Goal: Check status: Check status

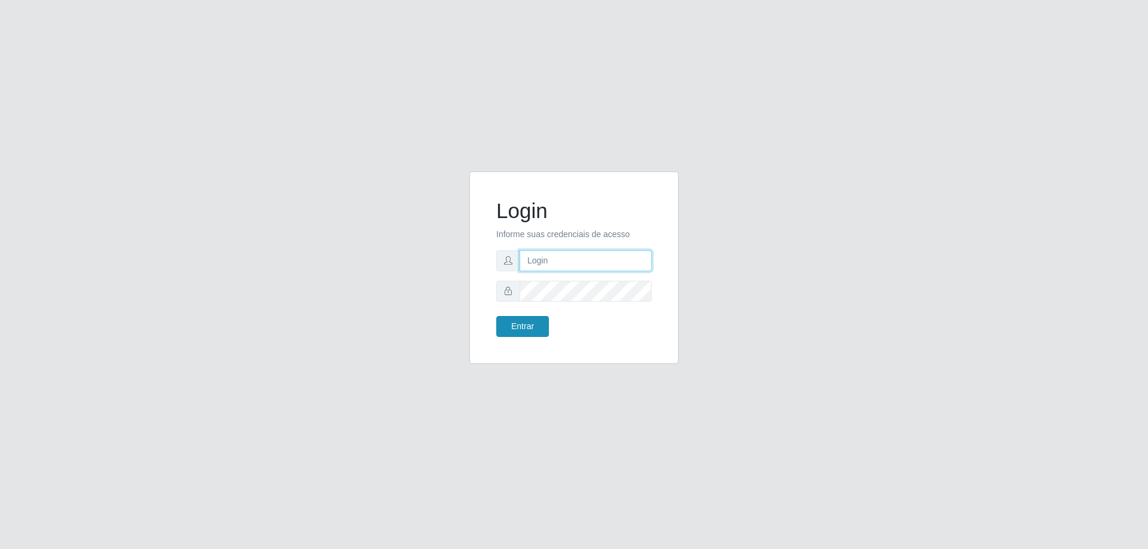
type input "[EMAIL_ADDRESS][DOMAIN_NAME]"
click at [530, 320] on button "Entrar" at bounding box center [522, 326] width 53 height 21
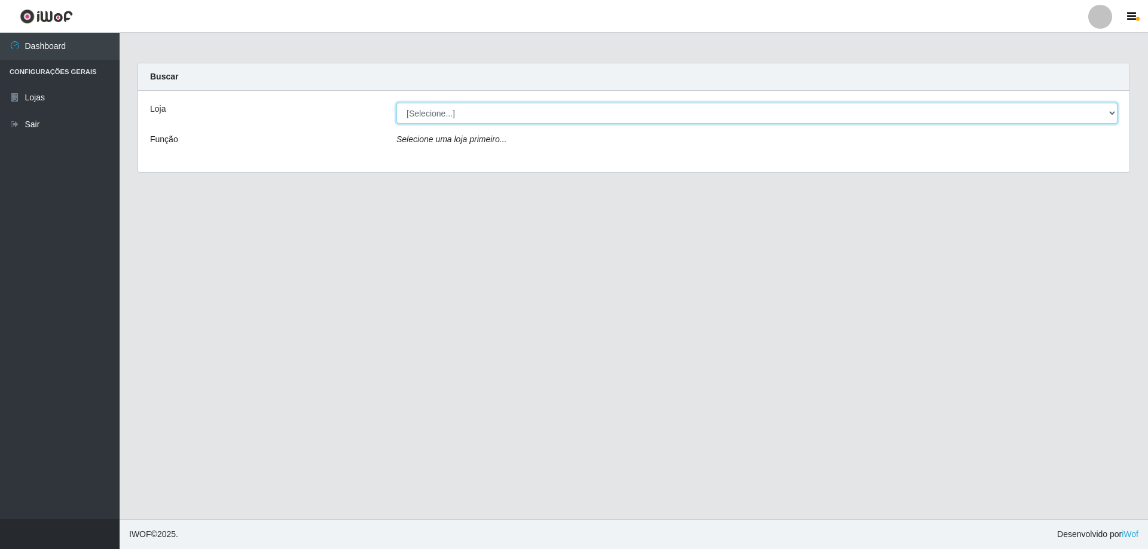
click at [490, 110] on select "[Selecione...] Atacado Vem - [STREET_ADDRESS]" at bounding box center [756, 113] width 721 height 21
click at [396, 103] on select "[Selecione...] Atacado Vem - [STREET_ADDRESS]" at bounding box center [756, 113] width 721 height 21
click at [485, 116] on select "[Selecione...] Atacado Vem - [STREET_ADDRESS]" at bounding box center [756, 113] width 721 height 21
select select "461"
click at [396, 103] on select "[Selecione...] Atacado Vem - [STREET_ADDRESS]" at bounding box center [756, 113] width 721 height 21
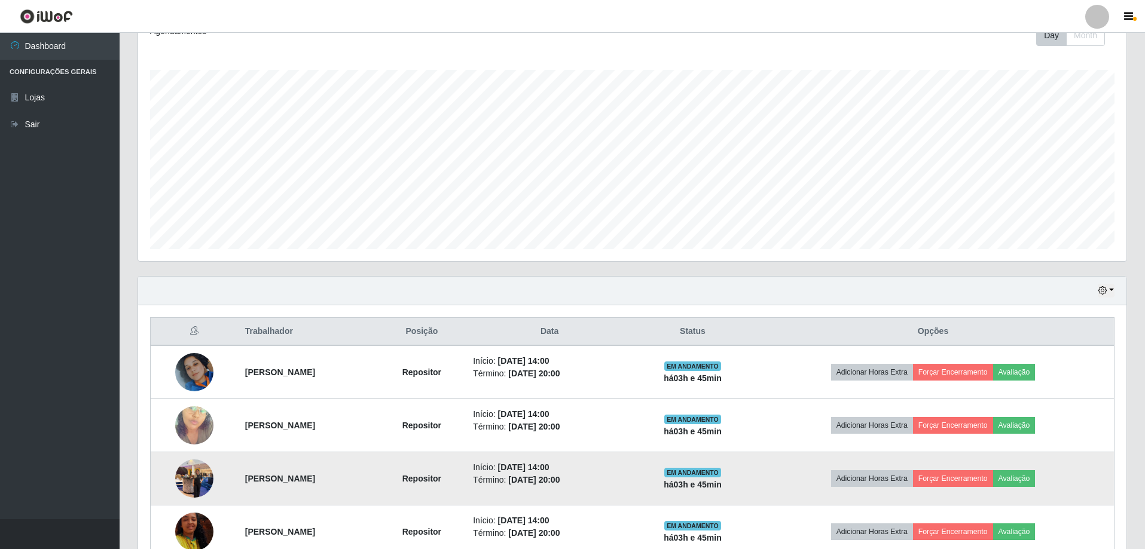
scroll to position [298, 0]
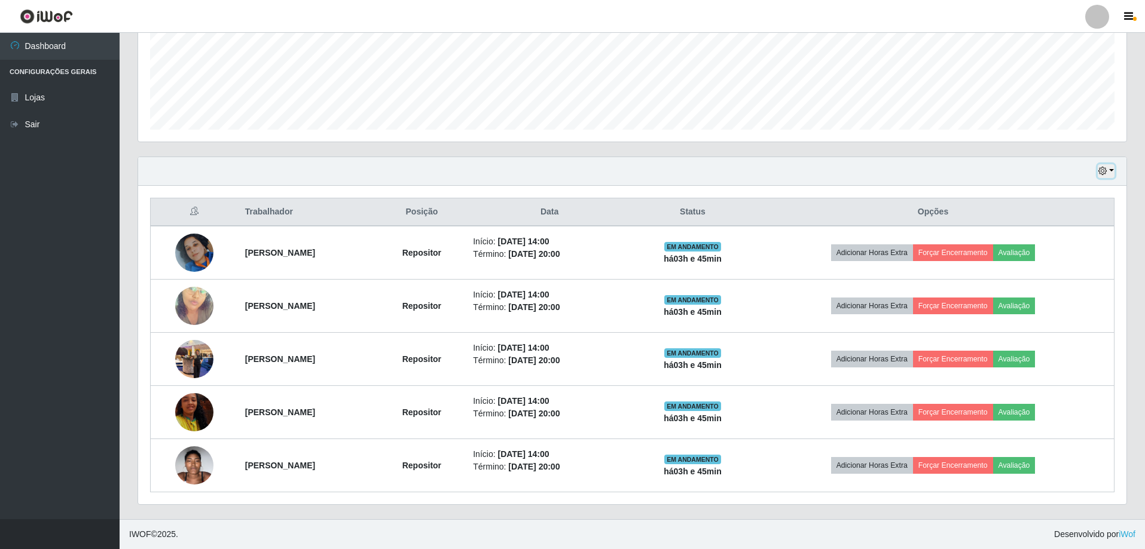
click at [1102, 171] on icon "button" at bounding box center [1102, 171] width 8 height 8
click at [1065, 270] on button "1 Semana" at bounding box center [1066, 267] width 94 height 25
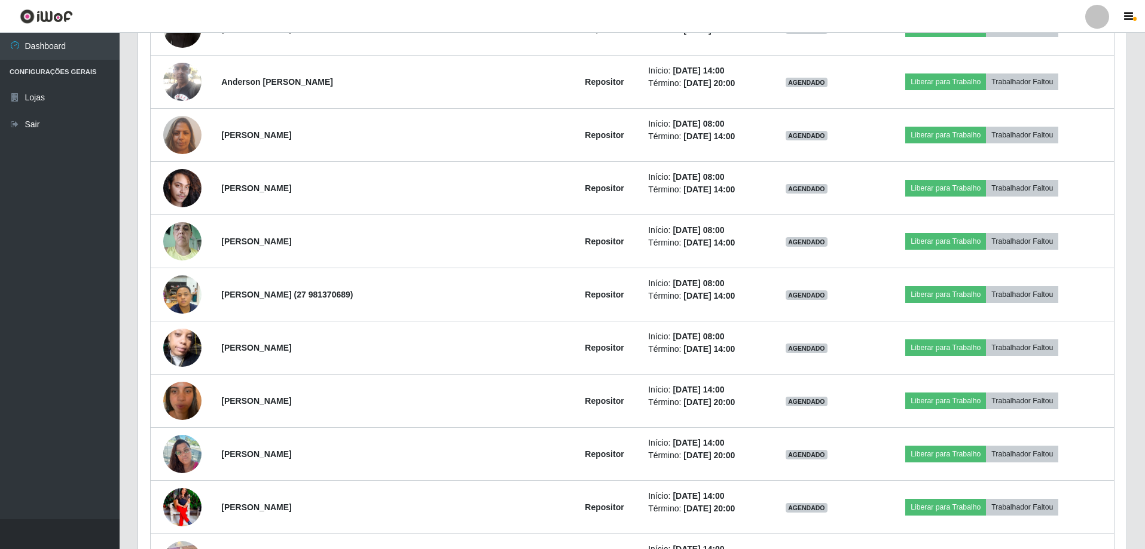
scroll to position [3346, 0]
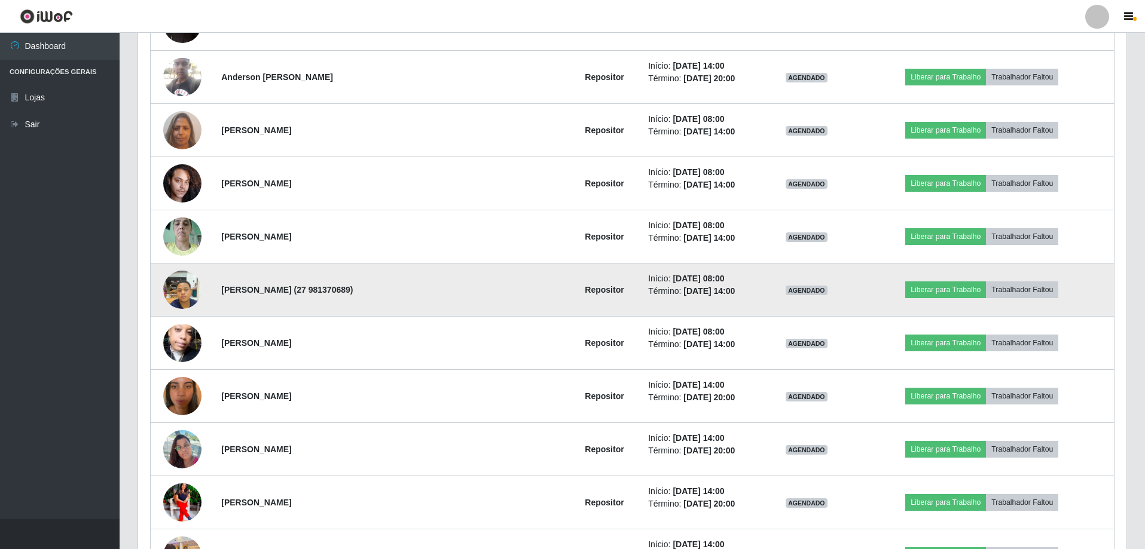
click at [182, 273] on img at bounding box center [182, 289] width 38 height 51
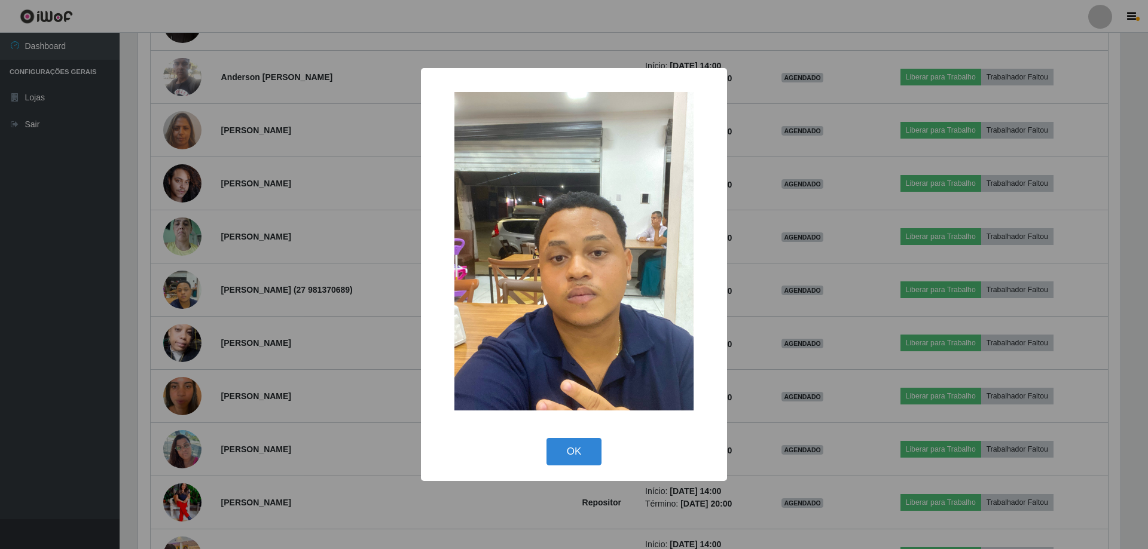
click at [279, 259] on div "× OK Cancel" at bounding box center [574, 274] width 1148 height 549
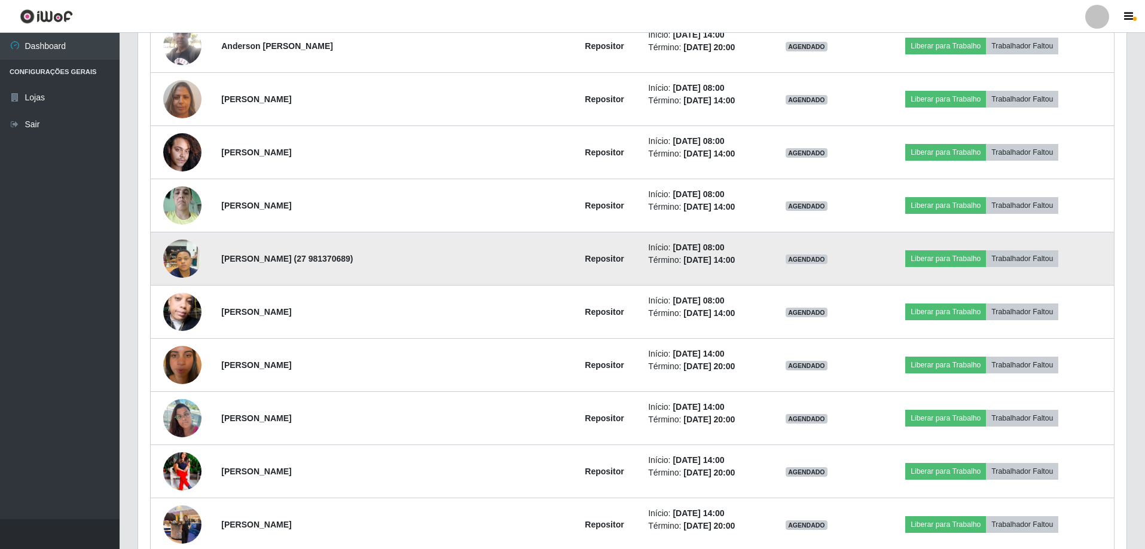
scroll to position [3406, 0]
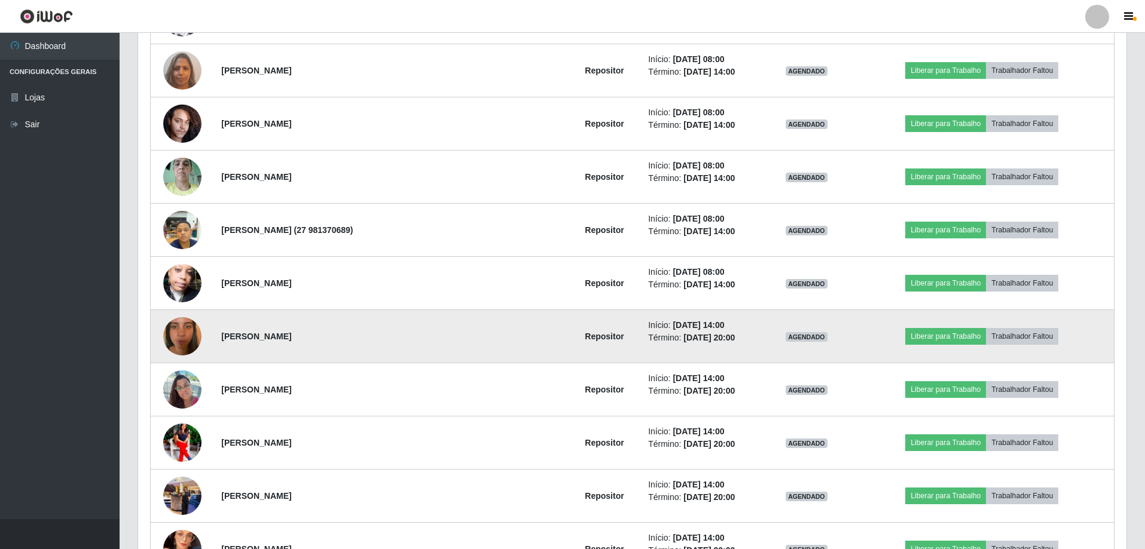
click at [200, 335] on img at bounding box center [182, 336] width 38 height 68
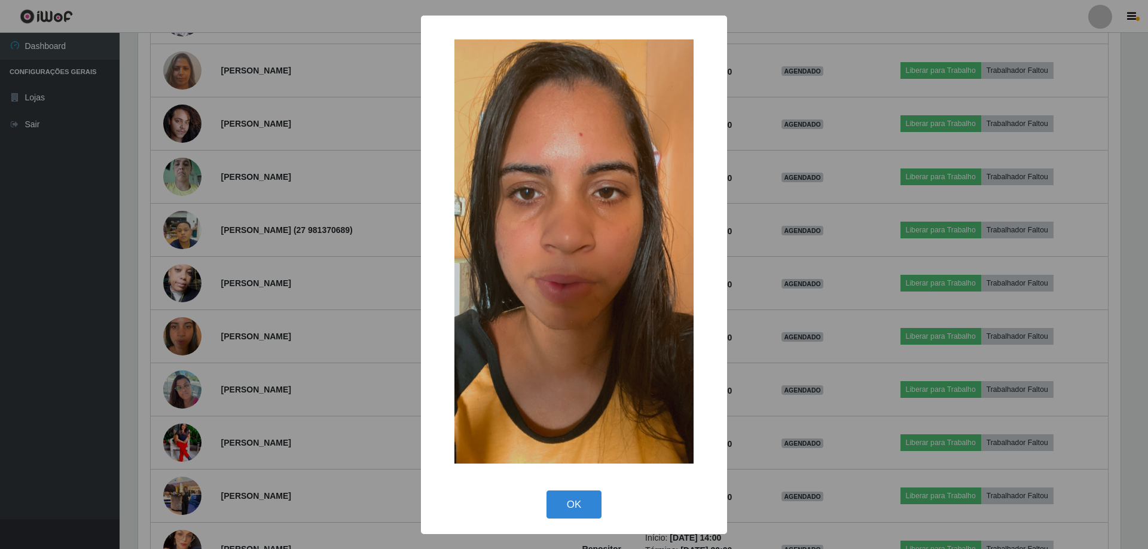
click at [363, 262] on div "× OK Cancel" at bounding box center [574, 274] width 1148 height 549
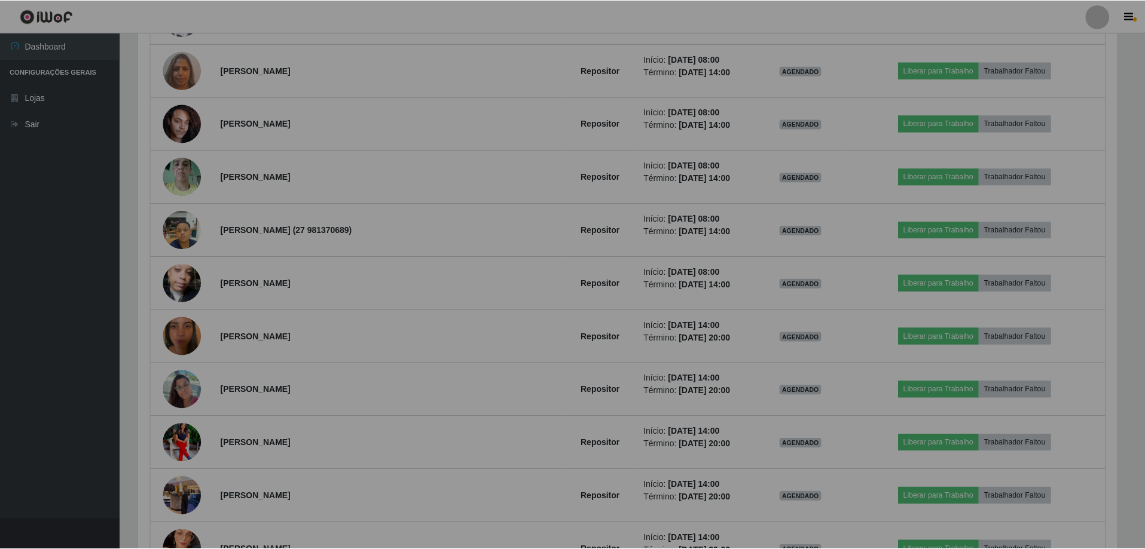
scroll to position [248, 988]
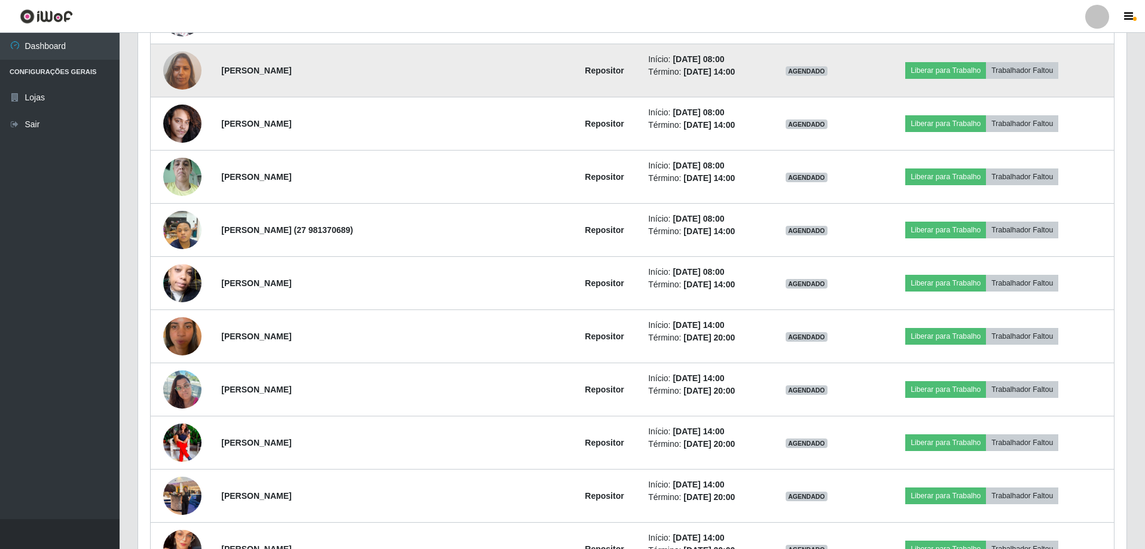
drag, startPoint x: 167, startPoint y: 57, endPoint x: 183, endPoint y: 72, distance: 21.6
click at [170, 60] on td at bounding box center [183, 70] width 64 height 53
click at [185, 74] on img at bounding box center [182, 70] width 38 height 51
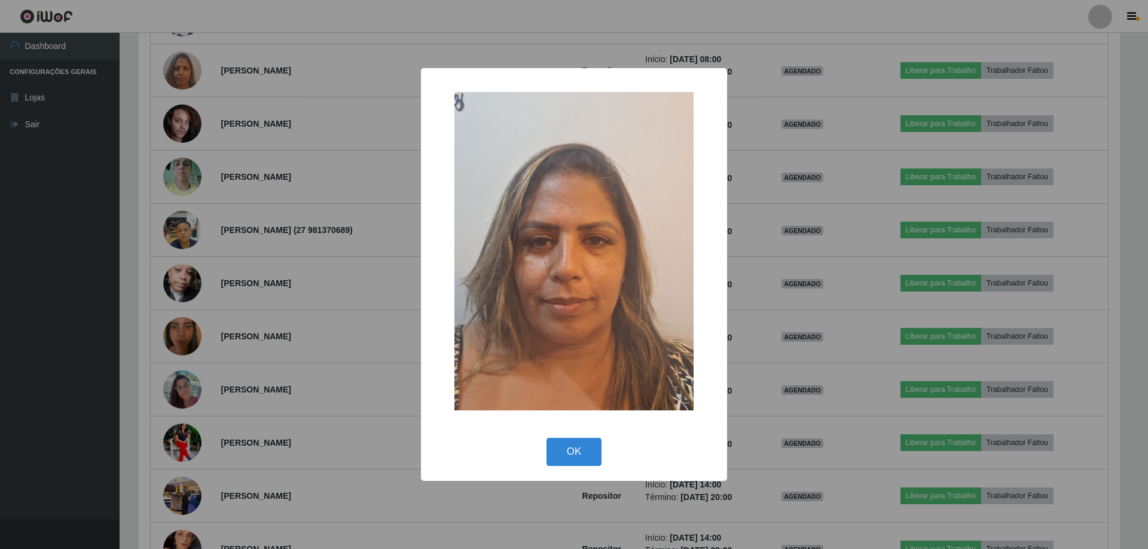
click at [228, 118] on div "× OK Cancel" at bounding box center [574, 274] width 1148 height 549
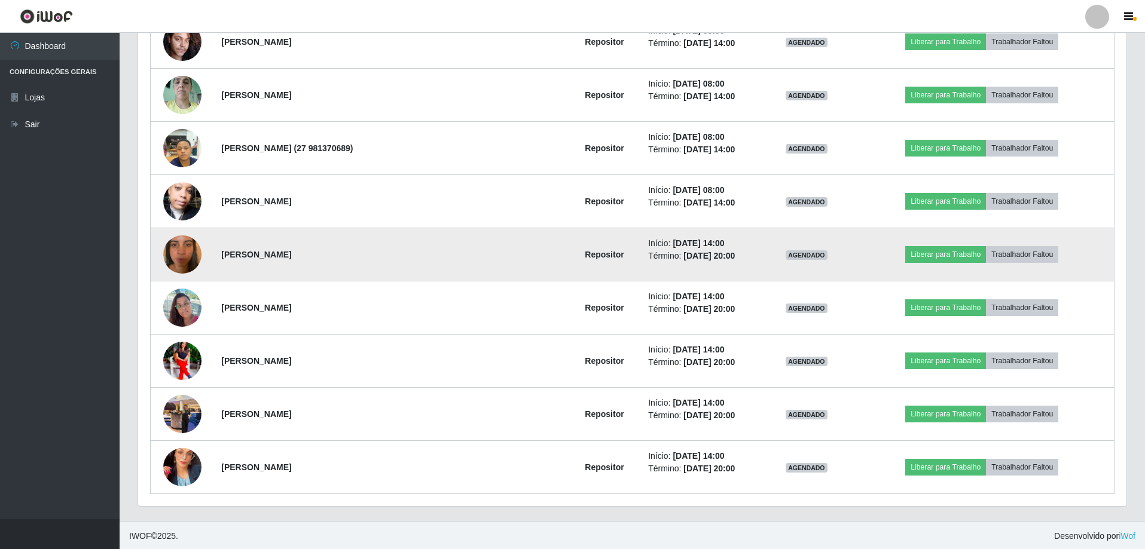
scroll to position [3490, 0]
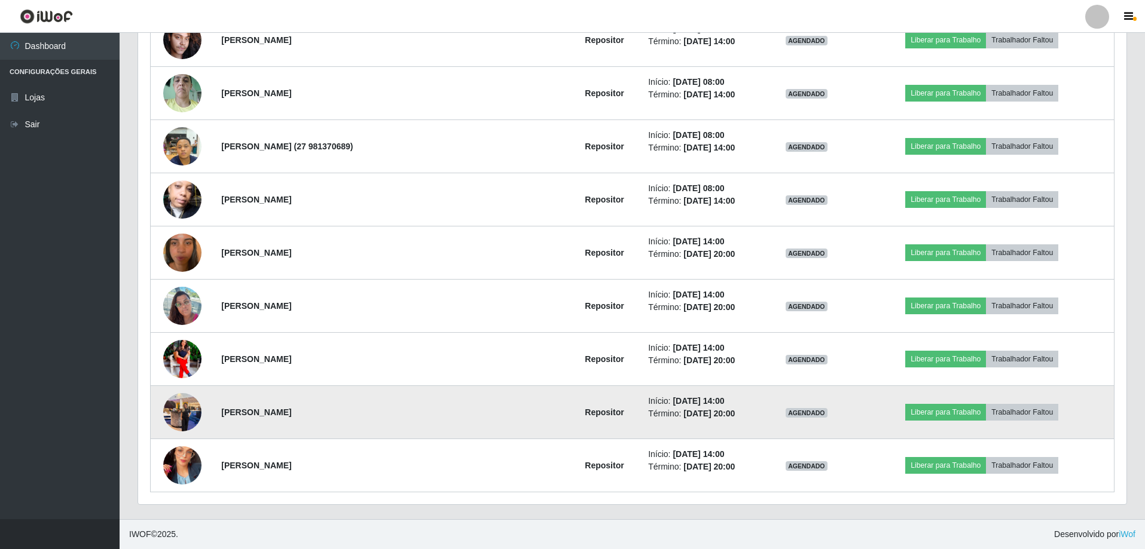
click at [185, 412] on img at bounding box center [182, 412] width 38 height 51
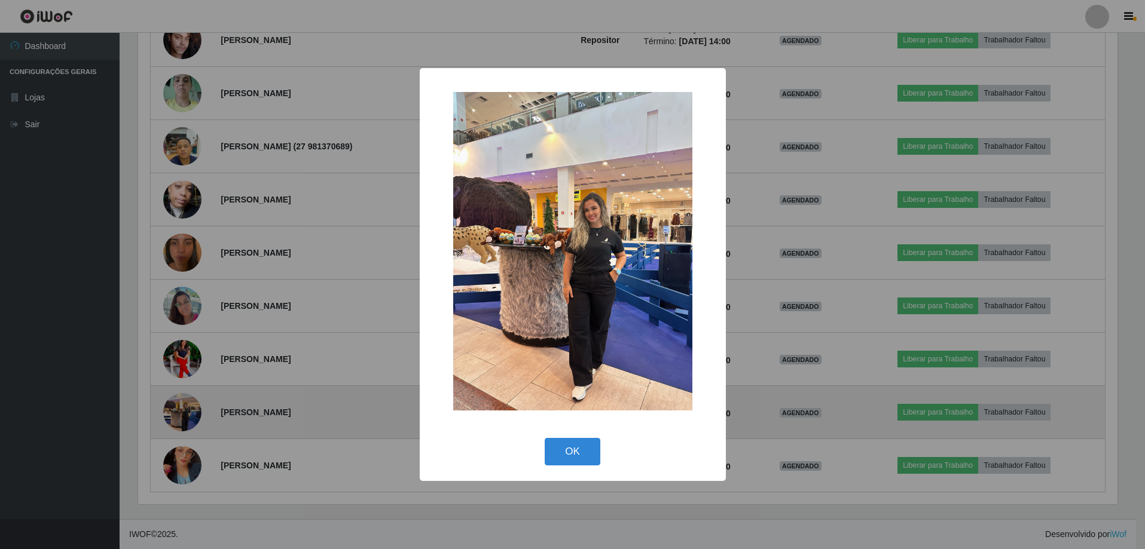
scroll to position [248, 982]
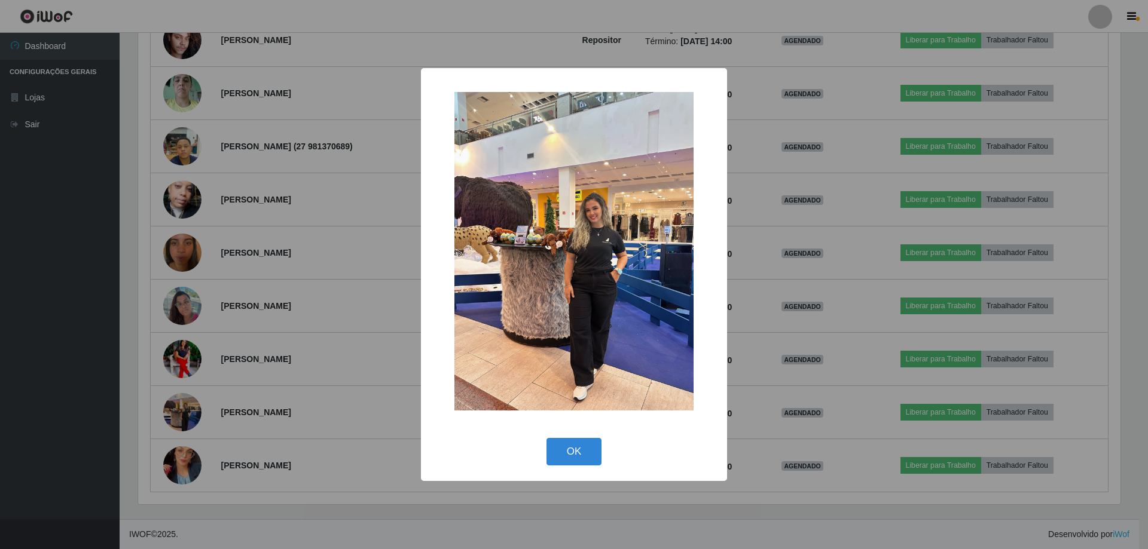
click at [385, 327] on div "× OK Cancel" at bounding box center [574, 274] width 1148 height 549
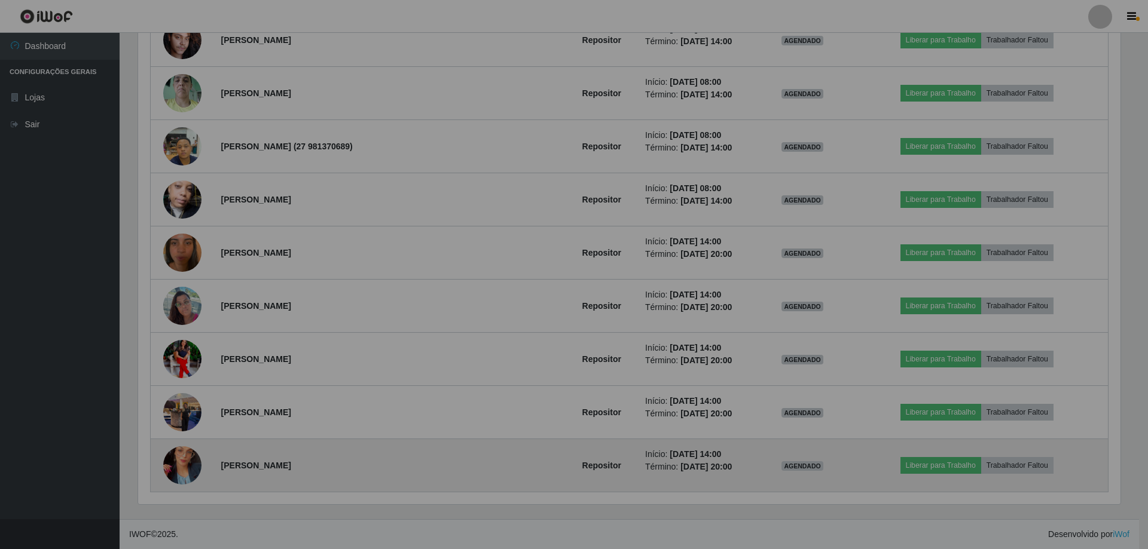
scroll to position [0, 0]
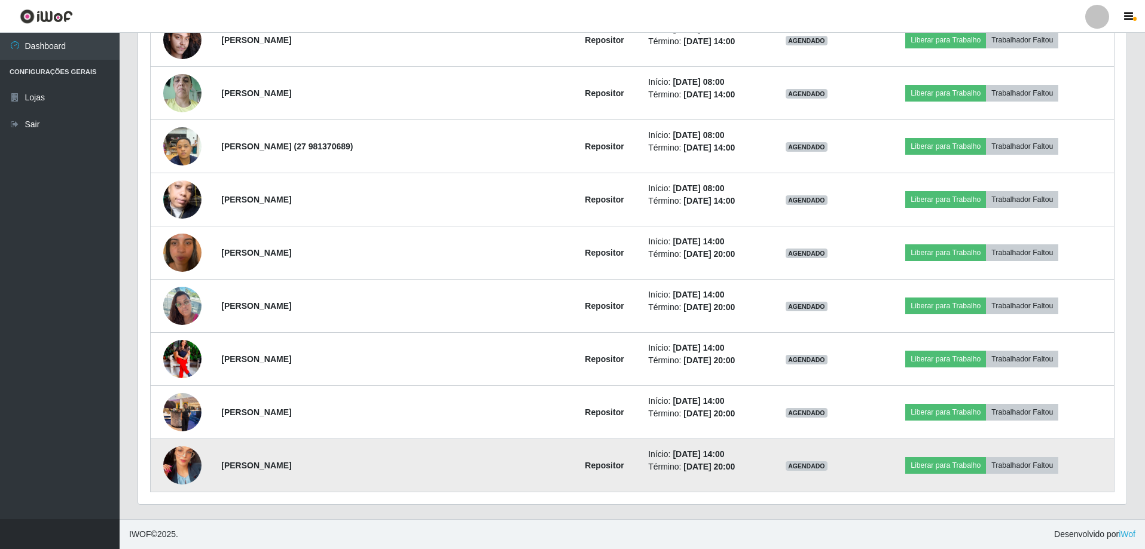
click at [178, 463] on img at bounding box center [182, 466] width 38 height 68
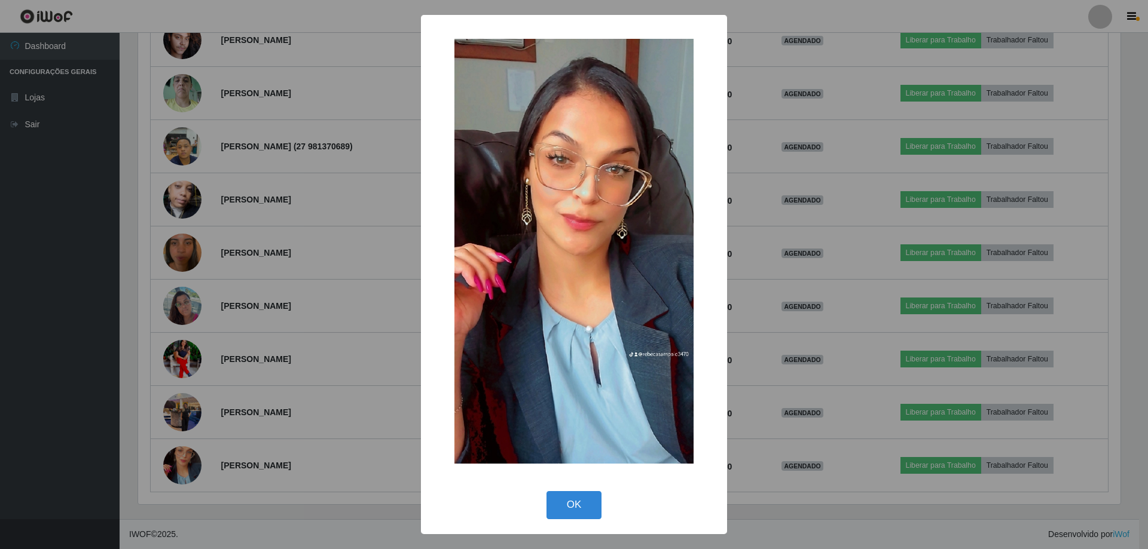
click at [259, 360] on div "× OK Cancel" at bounding box center [574, 274] width 1148 height 549
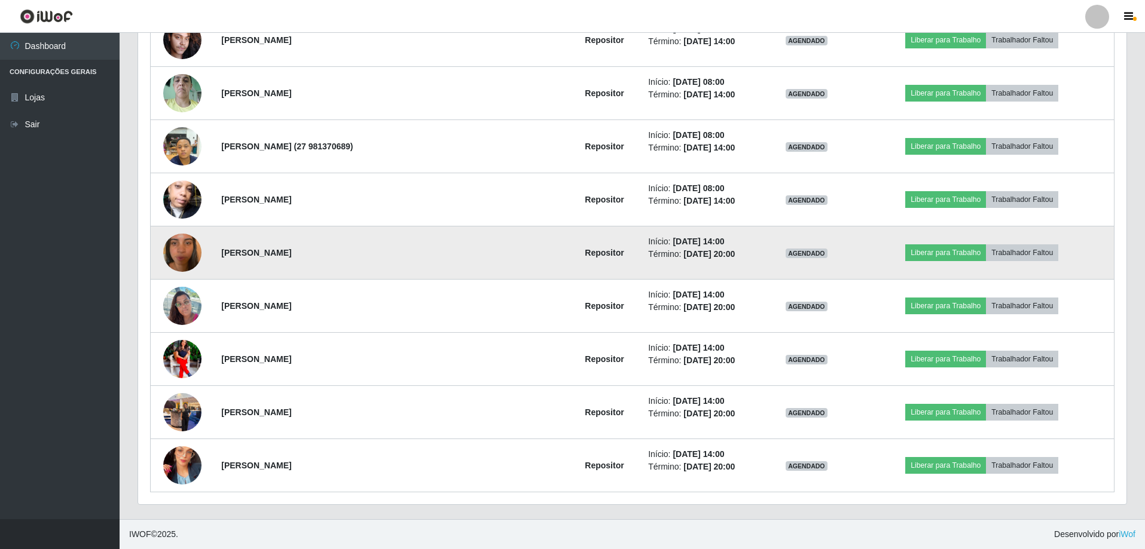
click at [179, 253] on img at bounding box center [182, 253] width 38 height 68
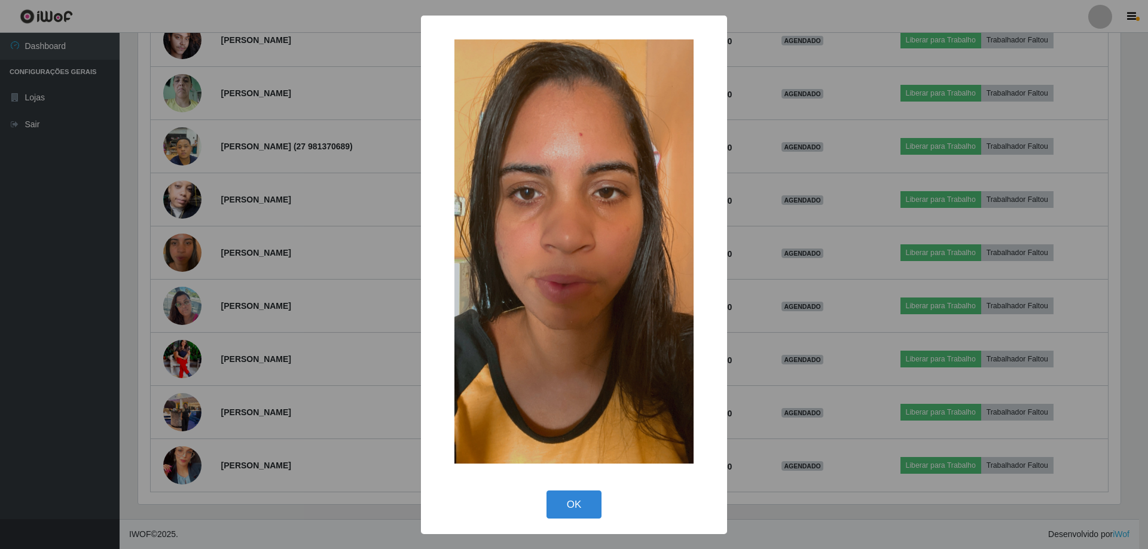
click at [241, 239] on div "× OK Cancel" at bounding box center [574, 274] width 1148 height 549
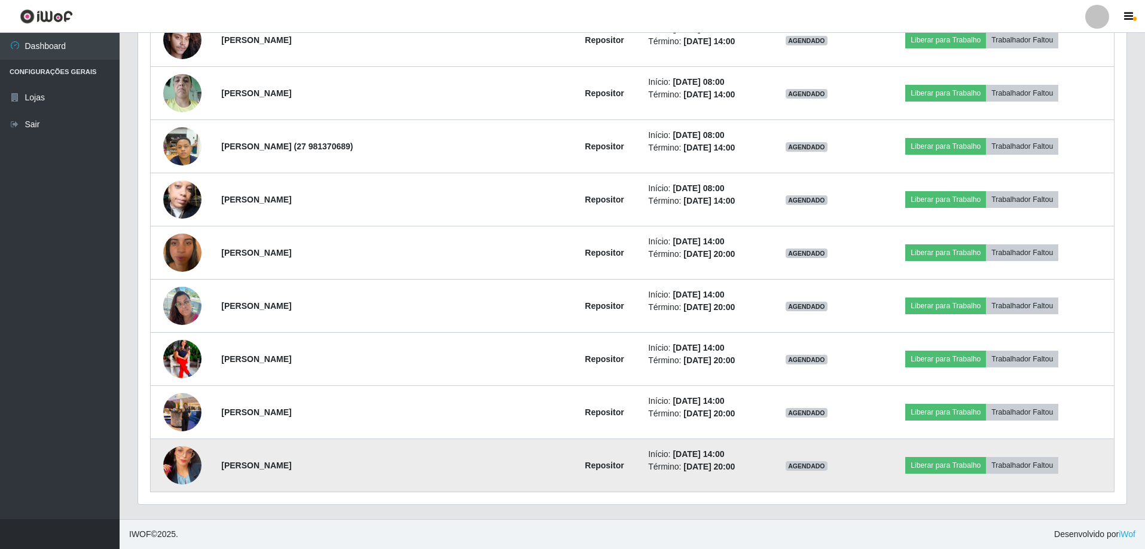
click at [181, 458] on img at bounding box center [182, 466] width 38 height 68
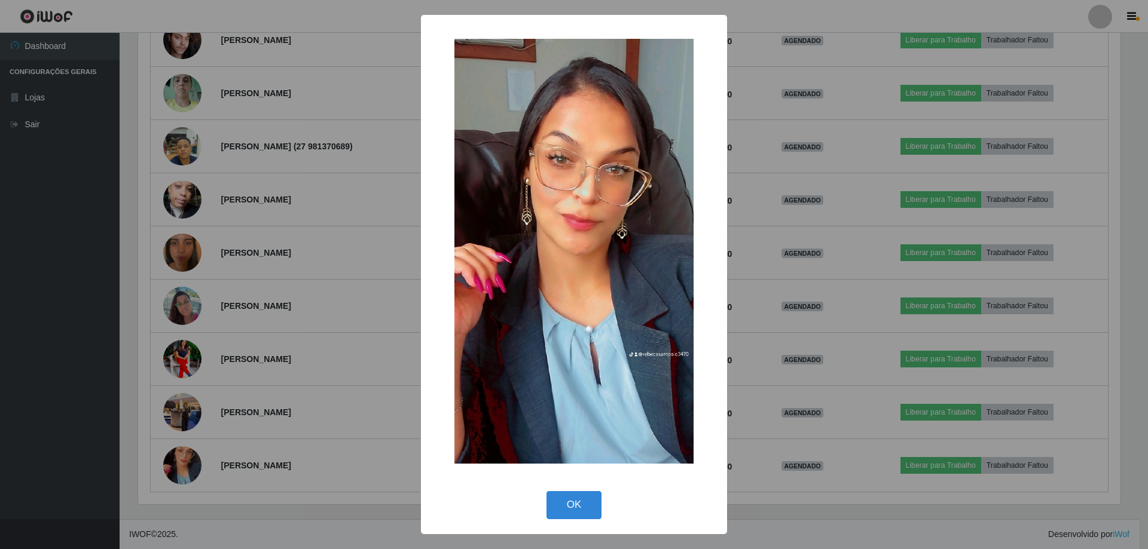
click at [252, 334] on div "× OK Cancel" at bounding box center [574, 274] width 1148 height 549
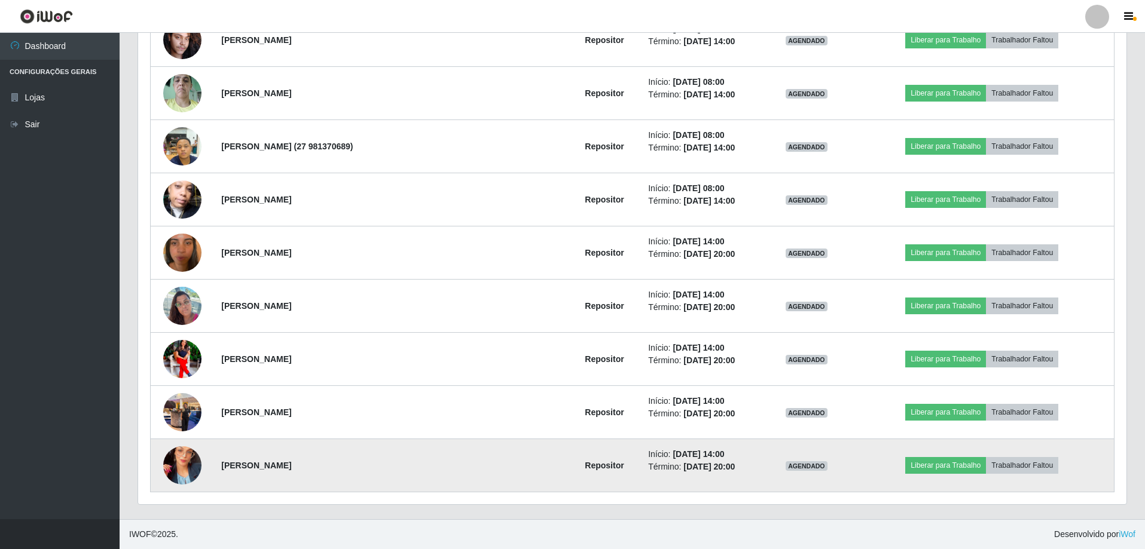
click at [190, 457] on img at bounding box center [182, 466] width 38 height 68
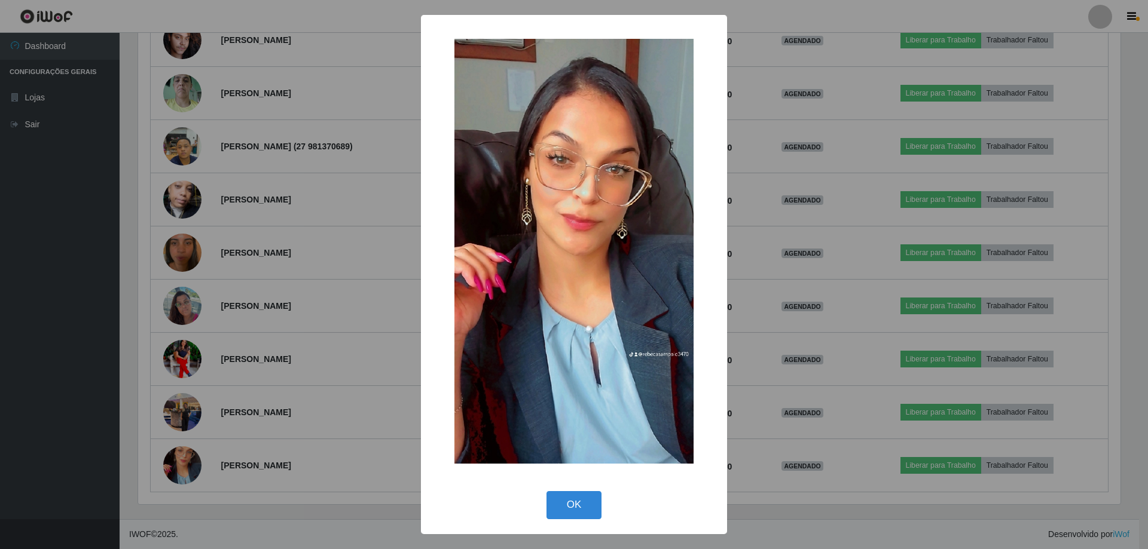
click at [289, 368] on div "× OK Cancel" at bounding box center [574, 274] width 1148 height 549
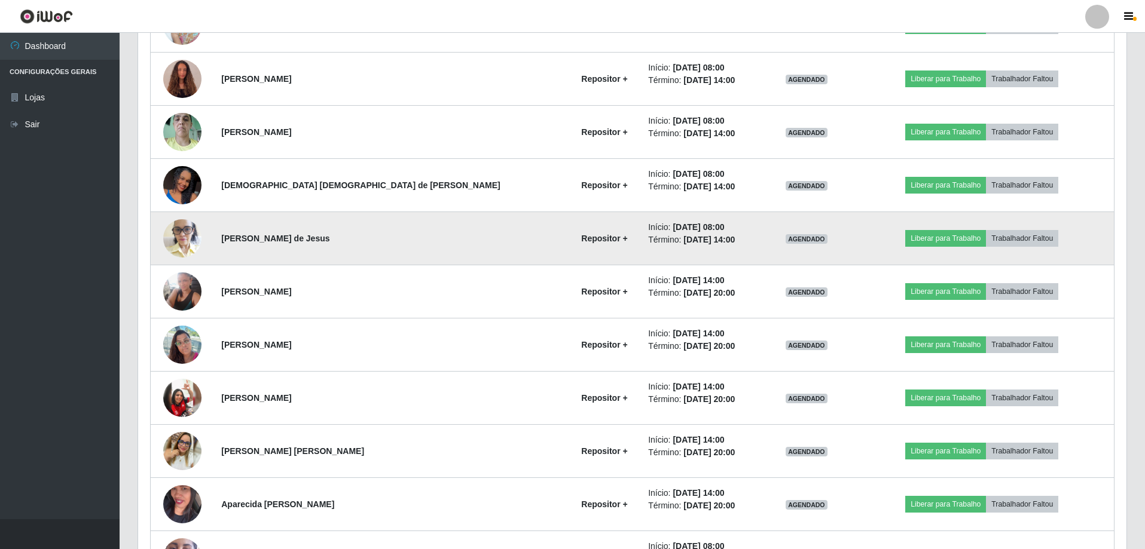
click at [182, 231] on img at bounding box center [182, 238] width 38 height 51
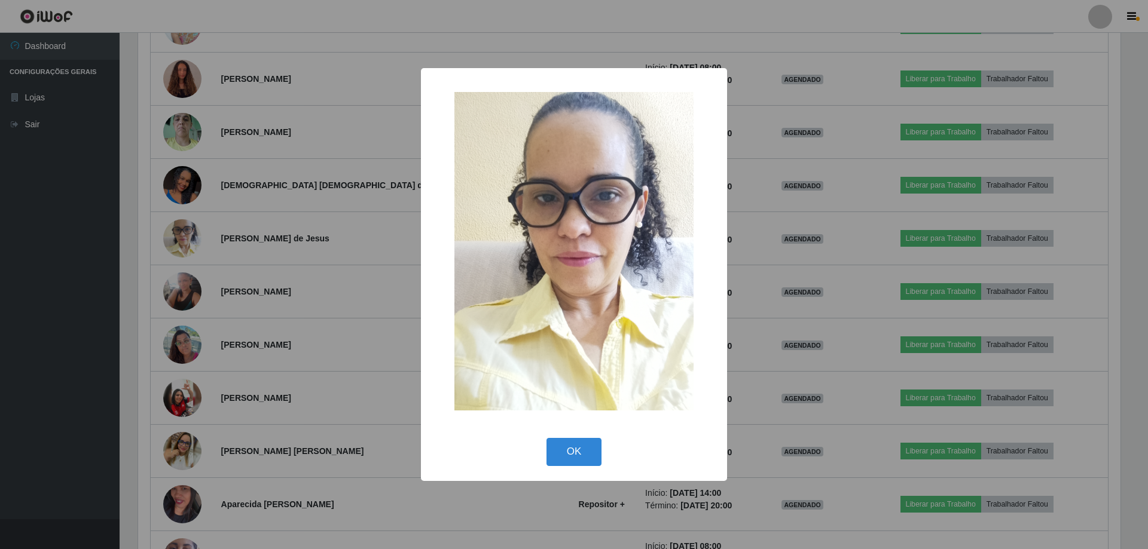
click at [256, 247] on div "× OK Cancel" at bounding box center [574, 274] width 1148 height 549
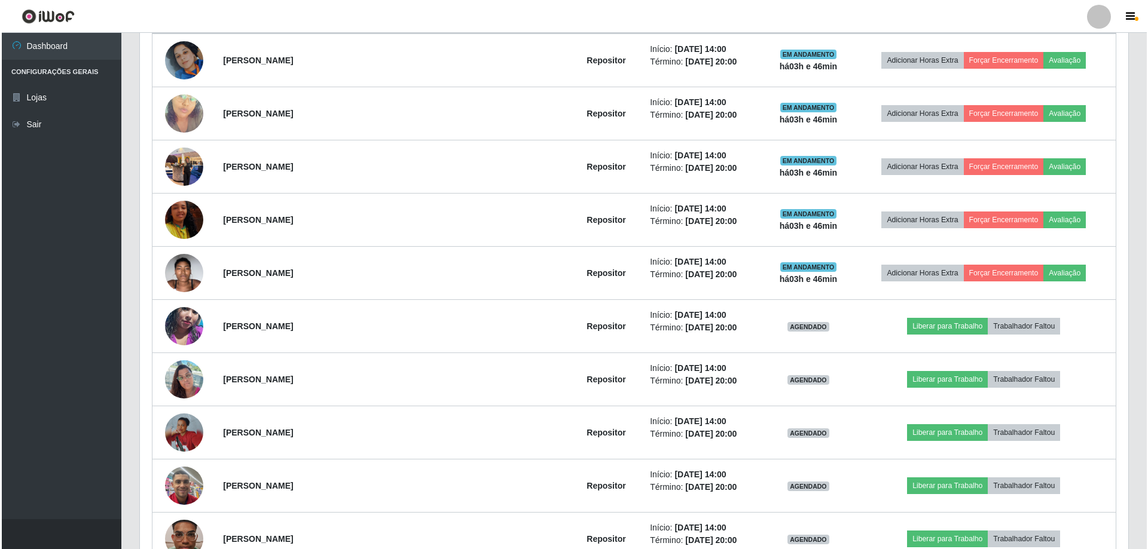
scroll to position [513, 0]
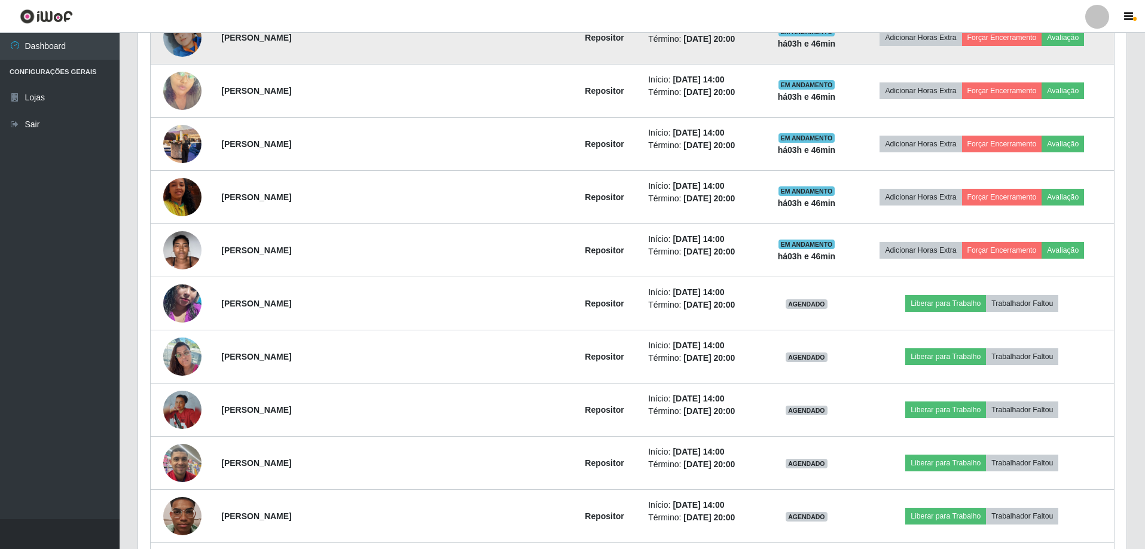
click at [197, 48] on img at bounding box center [182, 38] width 38 height 68
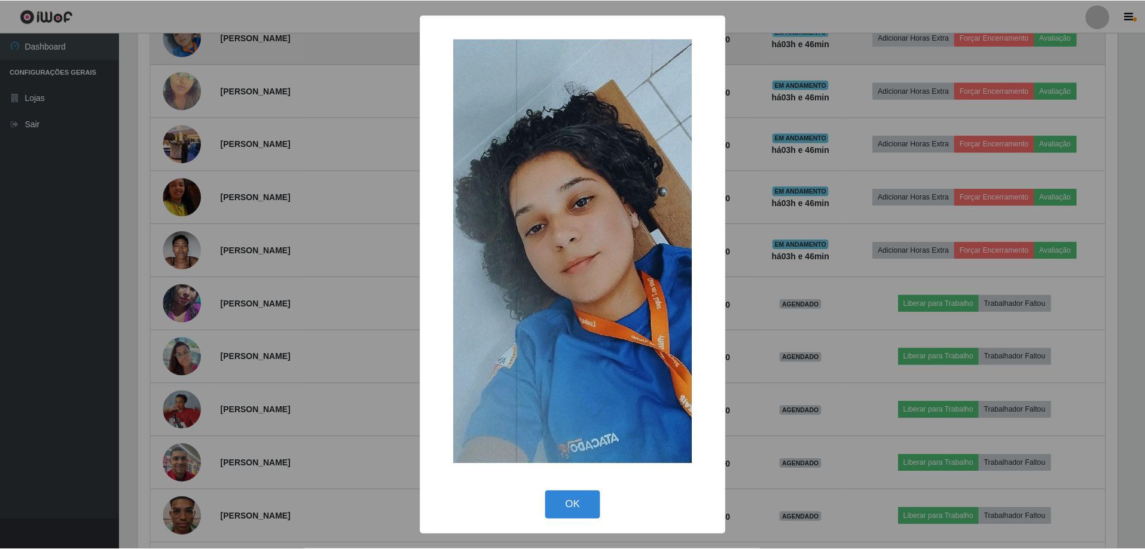
scroll to position [248, 982]
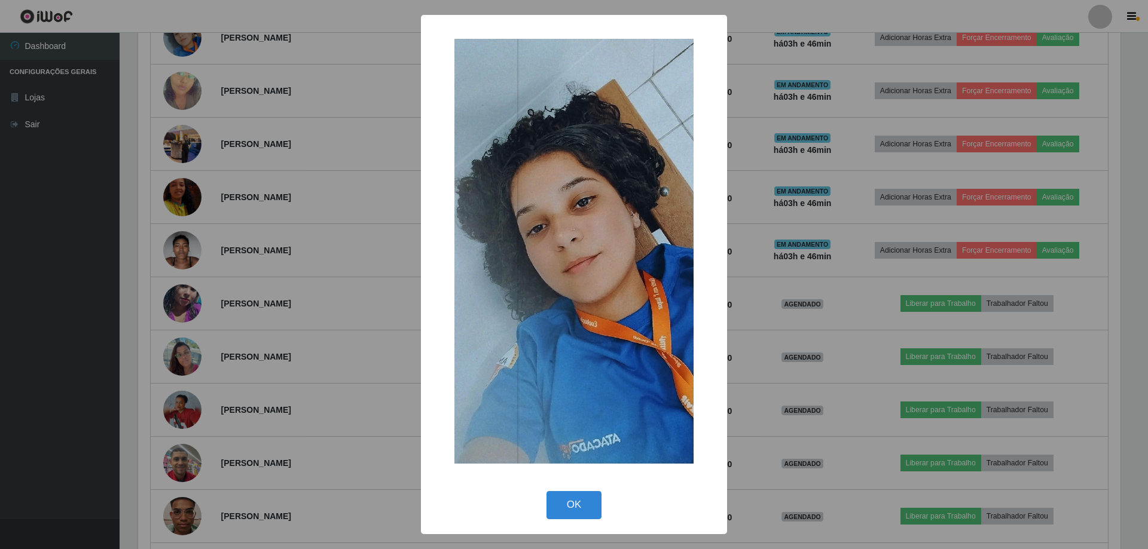
click at [300, 97] on div "× OK Cancel" at bounding box center [574, 274] width 1148 height 549
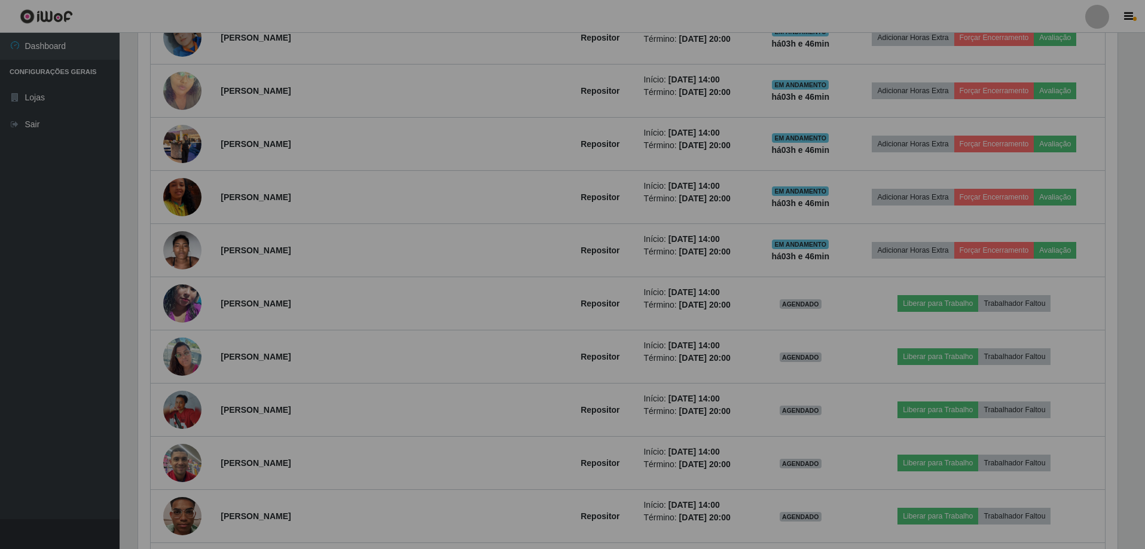
scroll to position [248, 988]
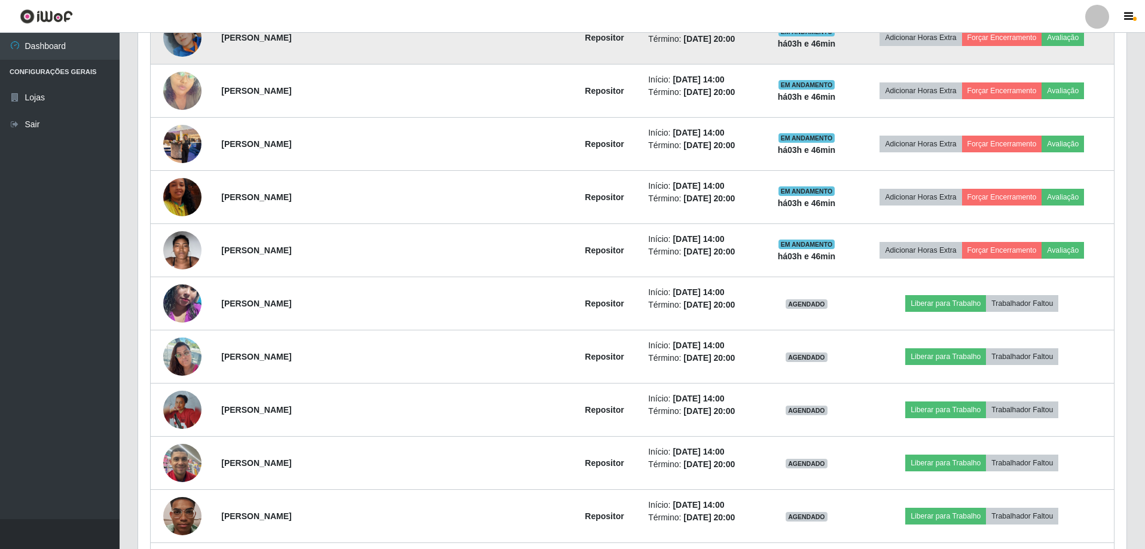
click at [182, 47] on img at bounding box center [182, 38] width 38 height 68
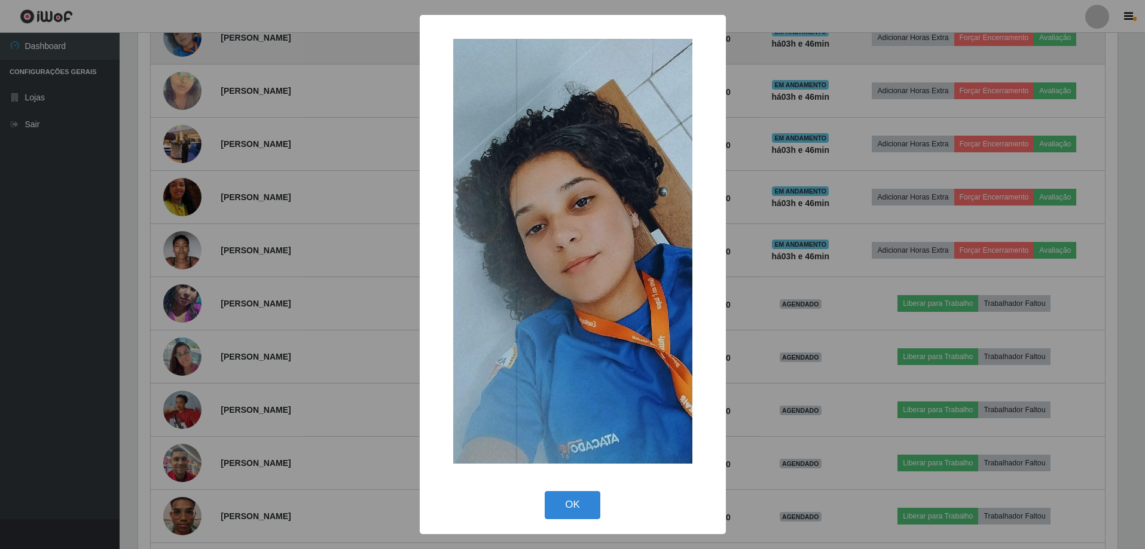
scroll to position [248, 982]
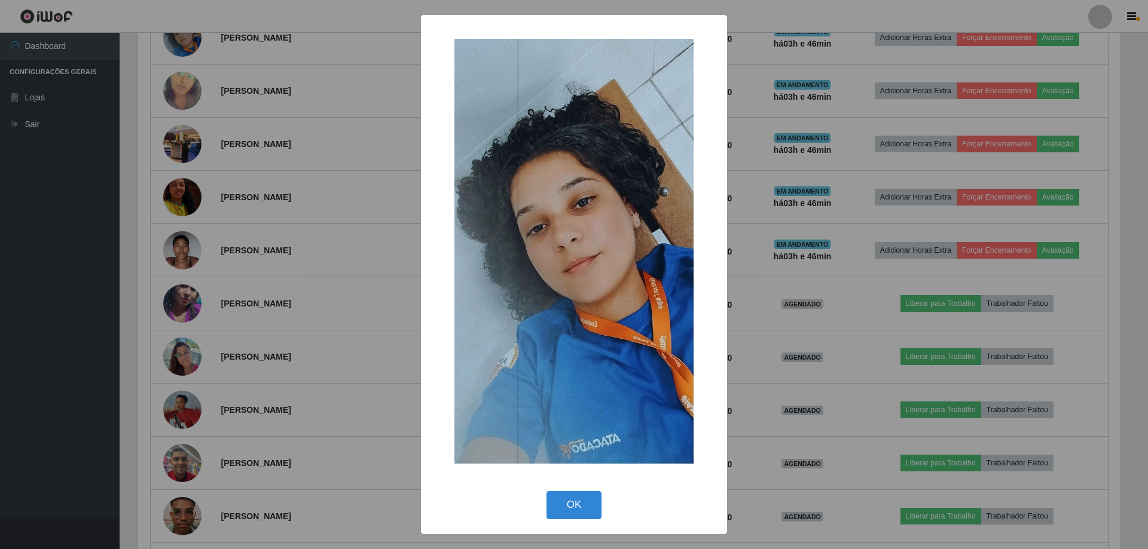
click at [288, 103] on div "× OK Cancel" at bounding box center [574, 274] width 1148 height 549
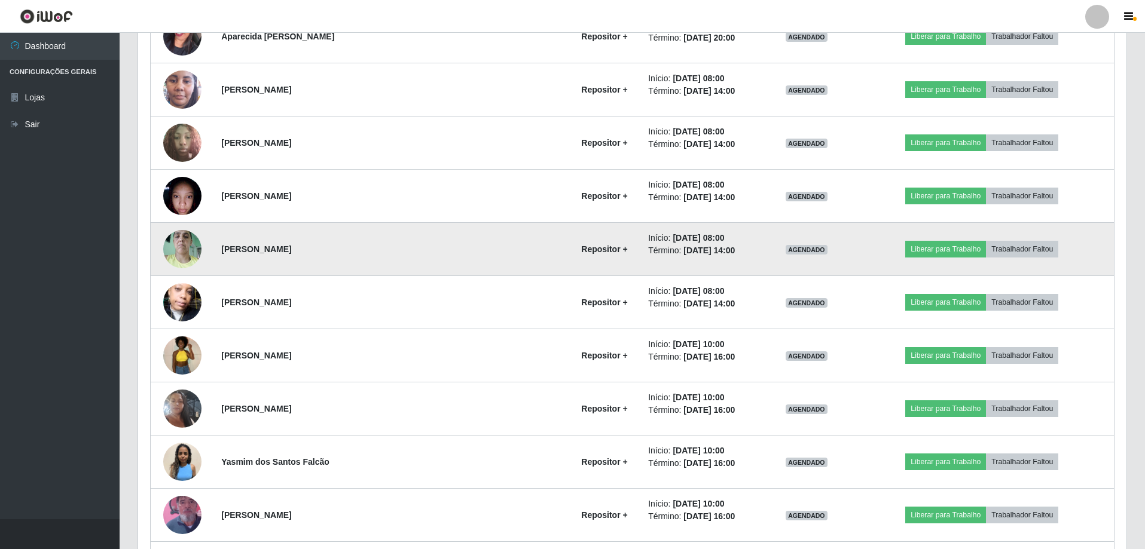
scroll to position [2055, 0]
